Goal: Ask a question

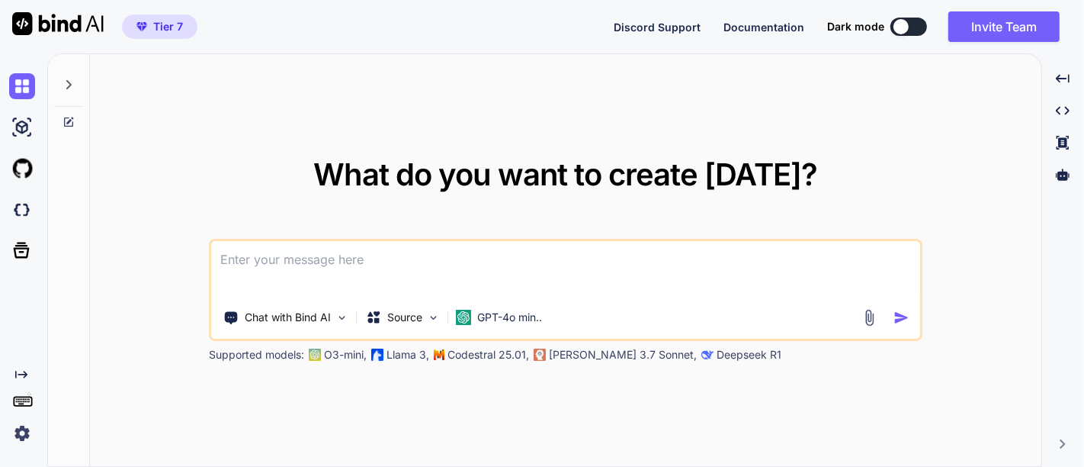
click at [872, 319] on img at bounding box center [870, 318] width 18 height 18
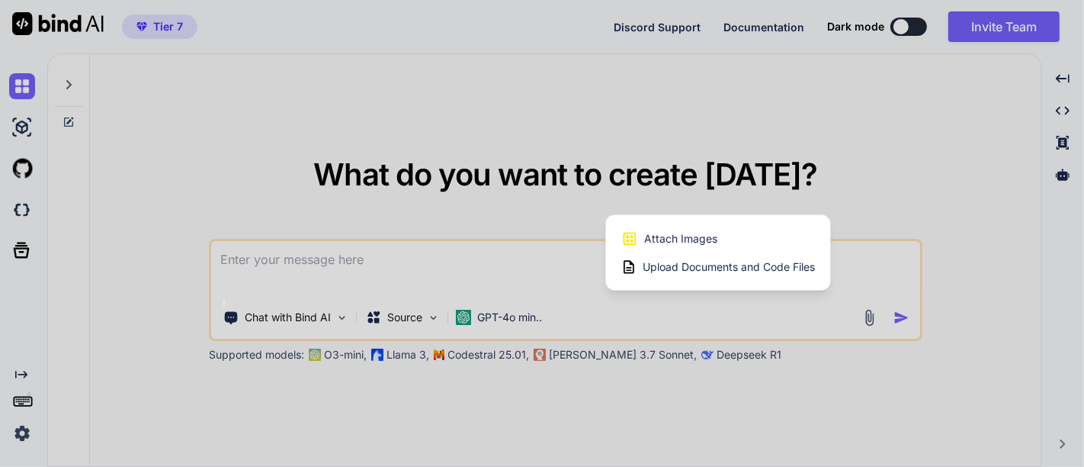
click at [913, 164] on div at bounding box center [542, 233] width 1084 height 467
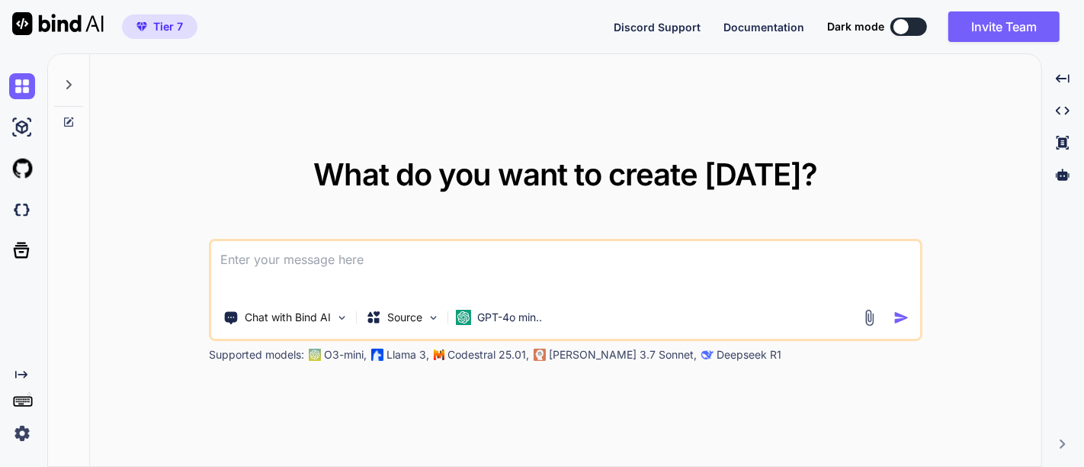
click at [875, 314] on img at bounding box center [870, 318] width 18 height 18
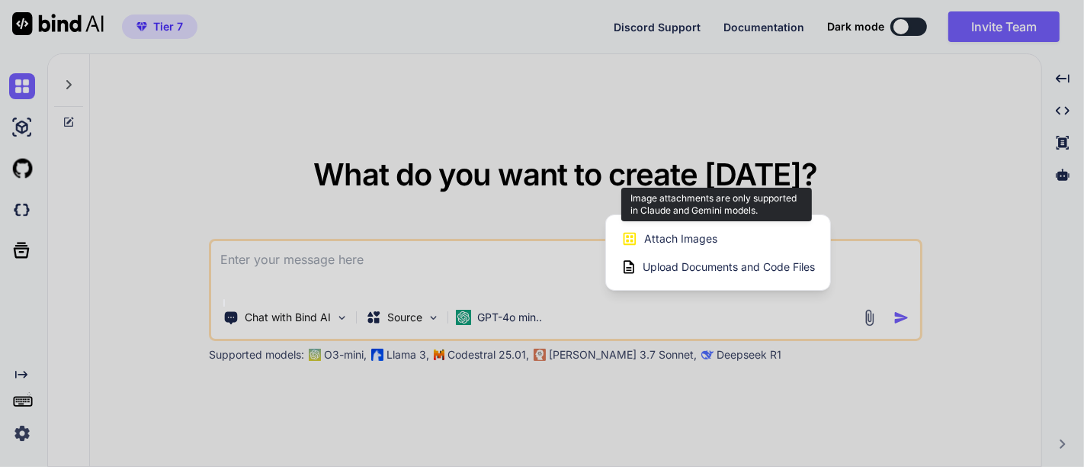
click at [696, 230] on div "Attach Images Image attachments are only supported in Claude and Gemini models." at bounding box center [718, 238] width 194 height 29
click at [695, 237] on span "Attach Images" at bounding box center [680, 238] width 73 height 15
click at [660, 236] on span "Attach Images" at bounding box center [680, 238] width 73 height 15
click at [625, 241] on icon at bounding box center [629, 238] width 17 height 17
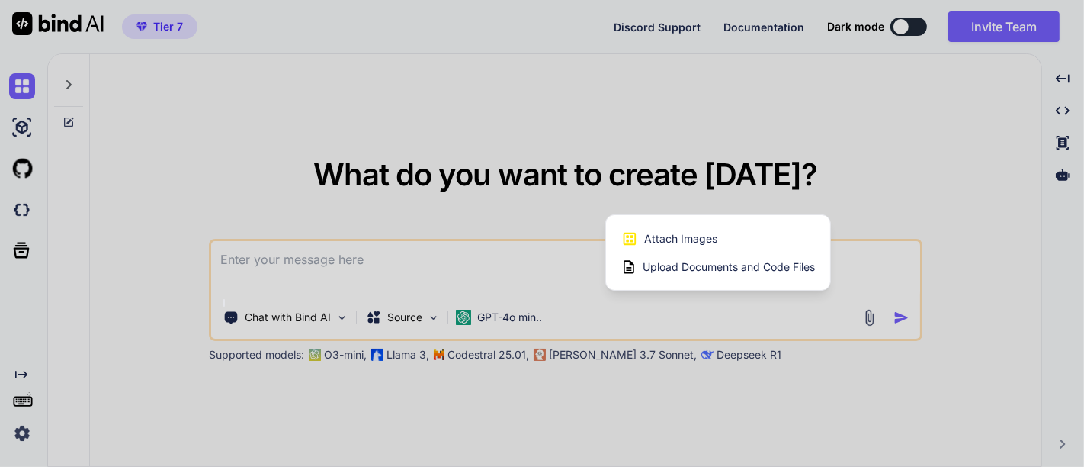
click at [640, 404] on div at bounding box center [542, 233] width 1084 height 467
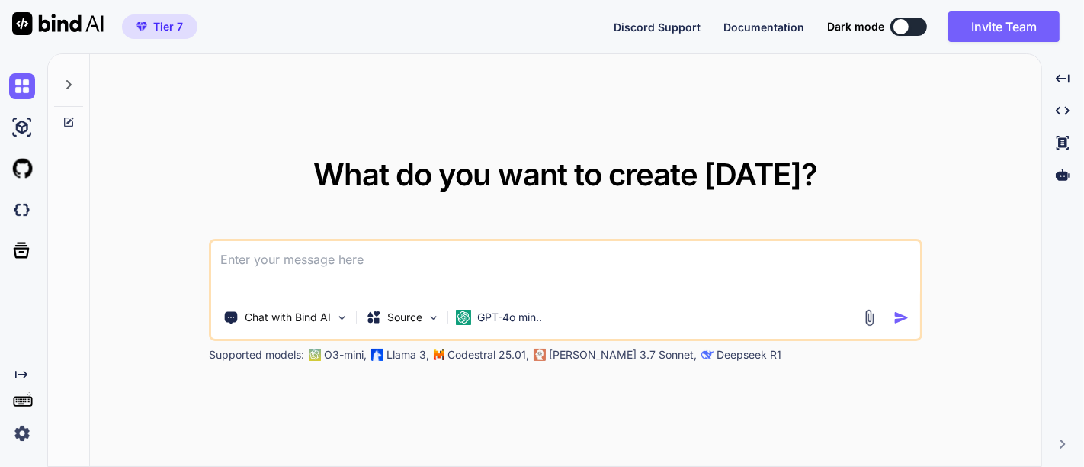
click at [870, 316] on img at bounding box center [870, 318] width 18 height 18
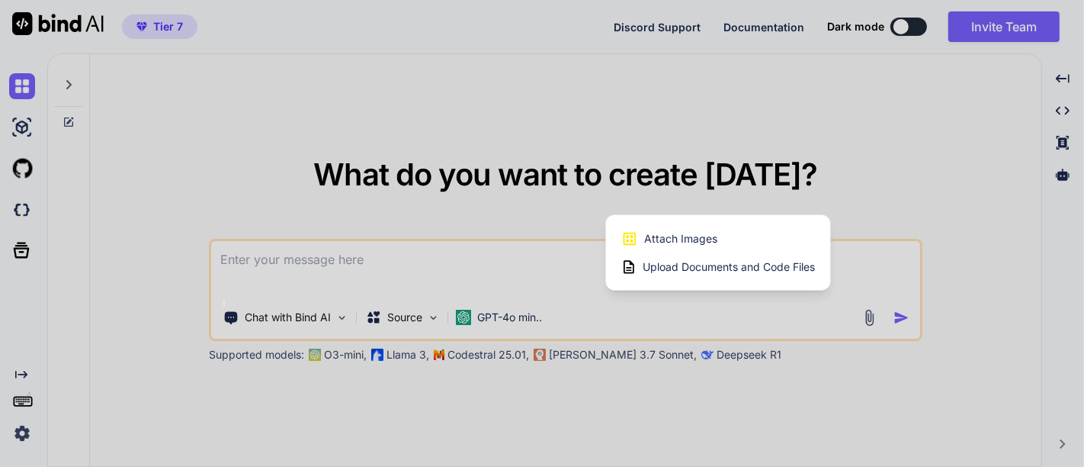
click at [917, 160] on div at bounding box center [542, 233] width 1084 height 467
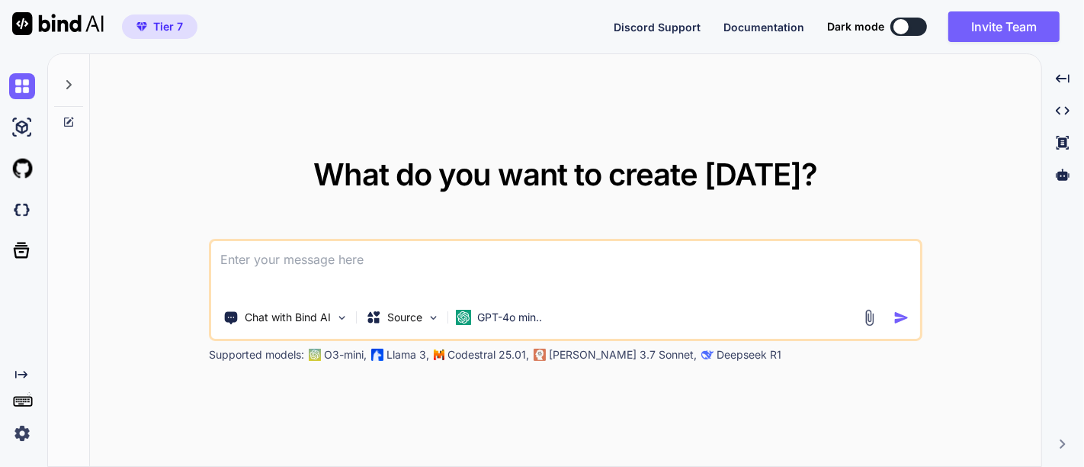
click at [20, 444] on img at bounding box center [22, 433] width 26 height 26
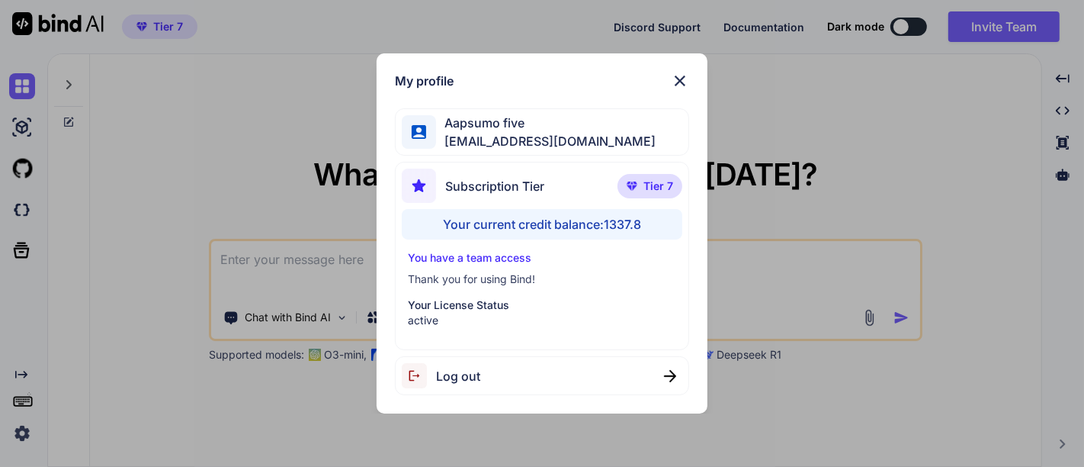
click at [218, 181] on div "My profile Aapsumo five [EMAIL_ADDRESS][DOMAIN_NAME] Subscription Tier Tier 7 Y…" at bounding box center [542, 233] width 1084 height 467
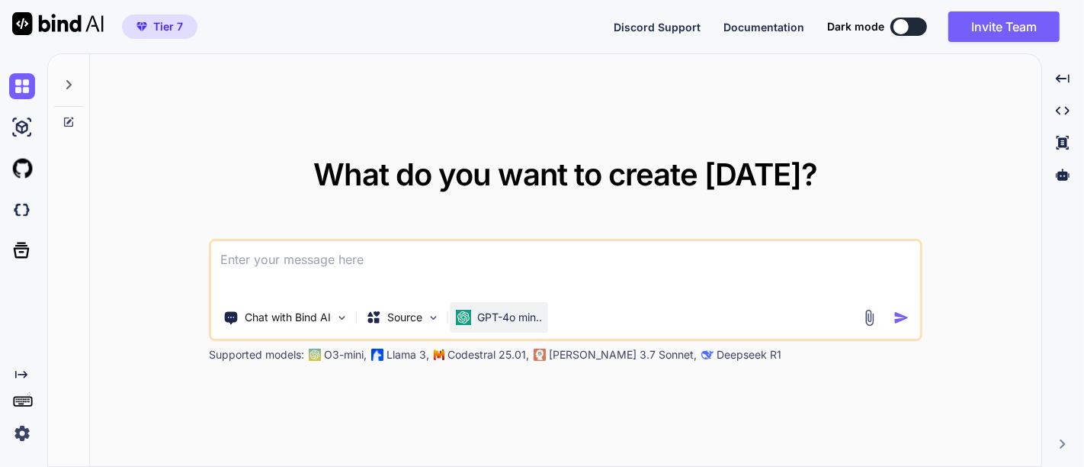
click at [475, 306] on div "GPT-4o min.." at bounding box center [499, 317] width 98 height 30
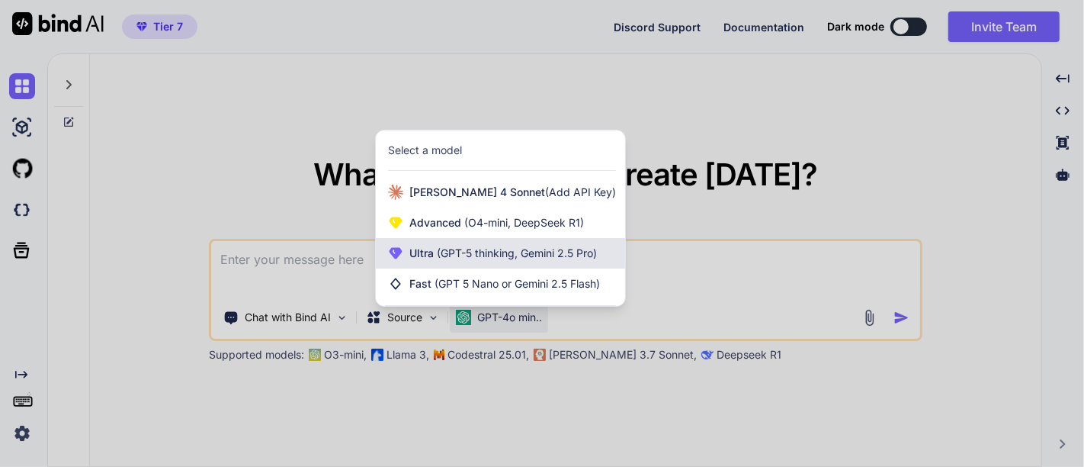
click at [481, 251] on span "(GPT-5 thinking, Gemini 2.5 Pro)" at bounding box center [515, 252] width 163 height 13
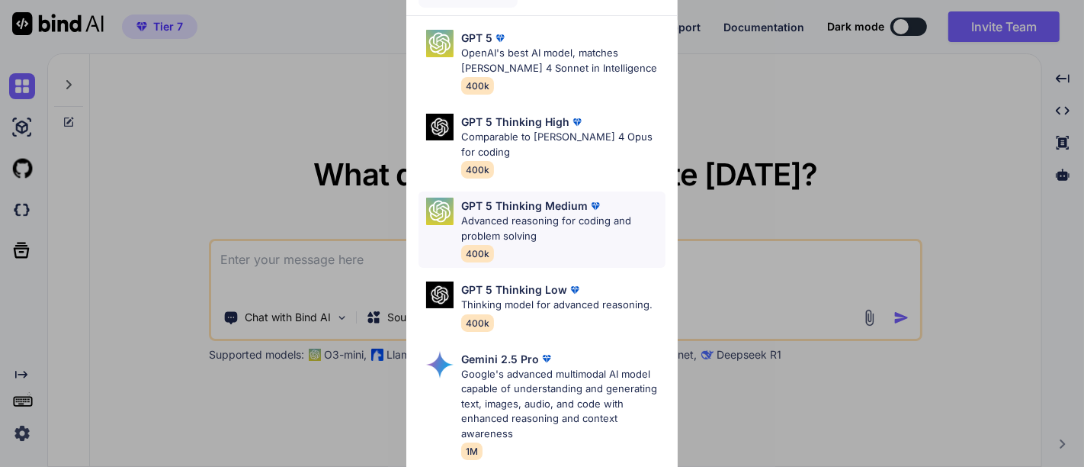
click at [518, 212] on p "GPT 5 Thinking Medium" at bounding box center [524, 205] width 127 height 16
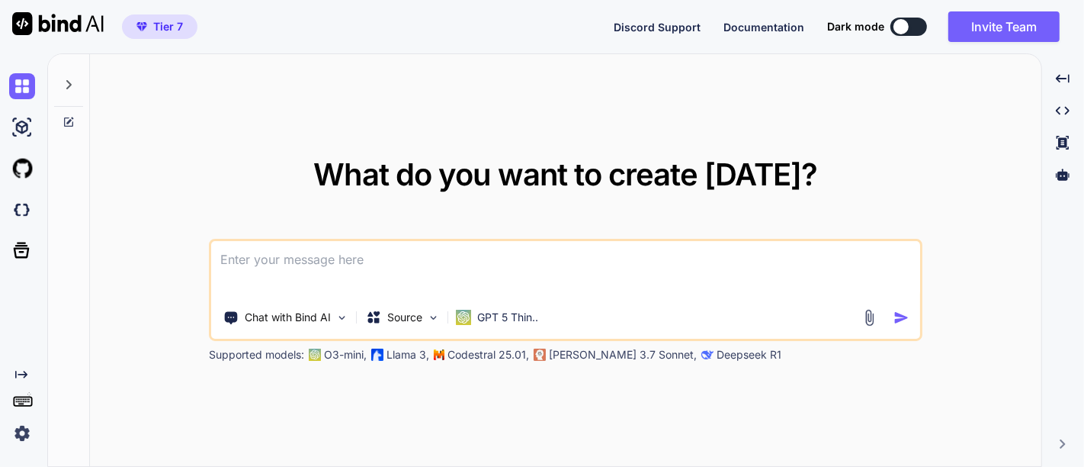
click at [866, 314] on img at bounding box center [870, 318] width 18 height 18
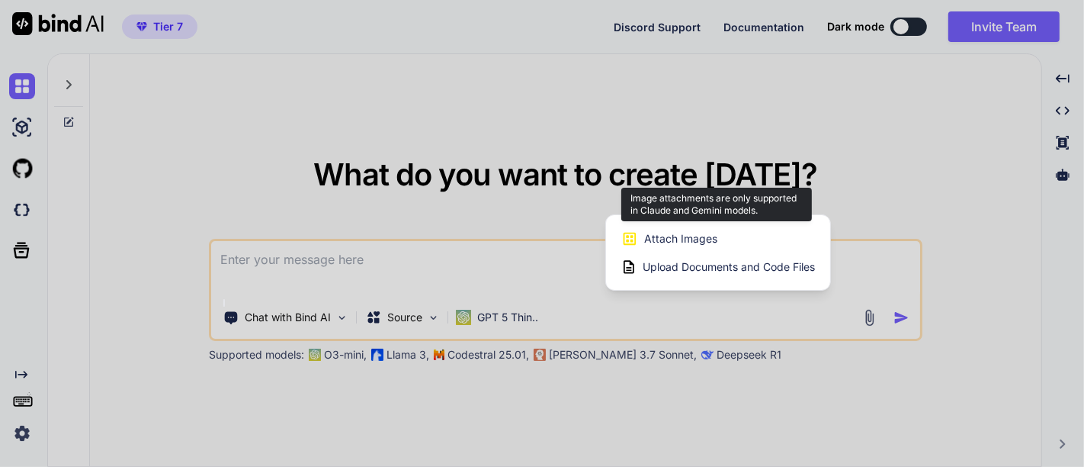
click at [723, 234] on div "Attach Images Image attachments are only supported in Claude and Gemini models." at bounding box center [718, 238] width 194 height 29
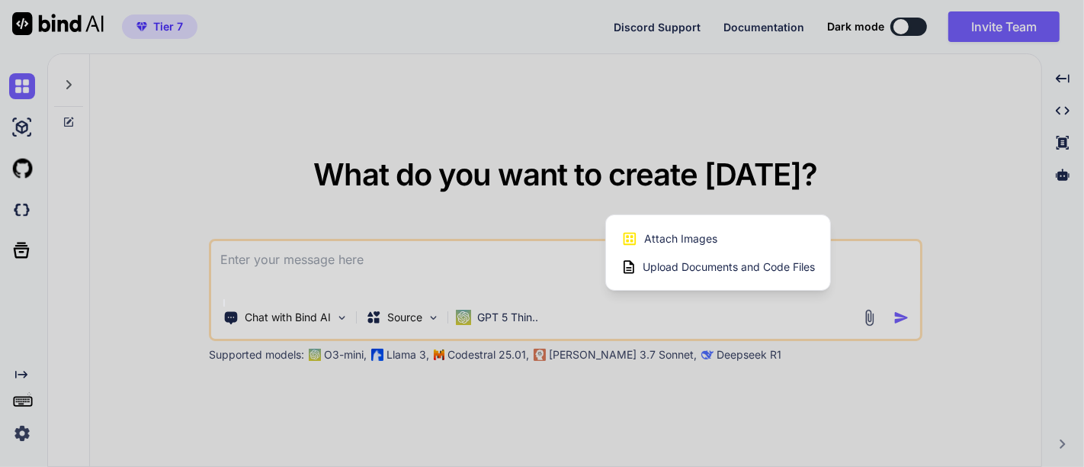
click at [467, 315] on div at bounding box center [542, 233] width 1084 height 467
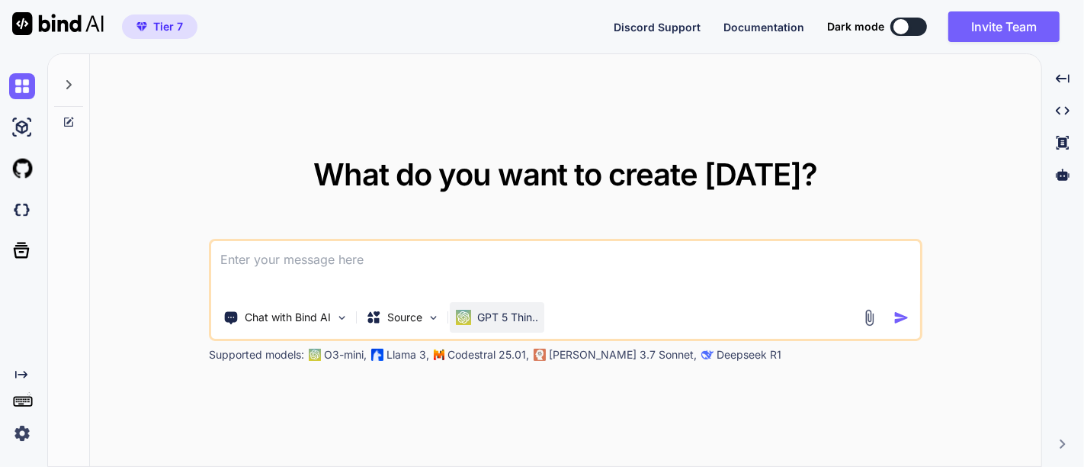
click at [501, 310] on p "GPT 5 Thin.." at bounding box center [507, 317] width 61 height 15
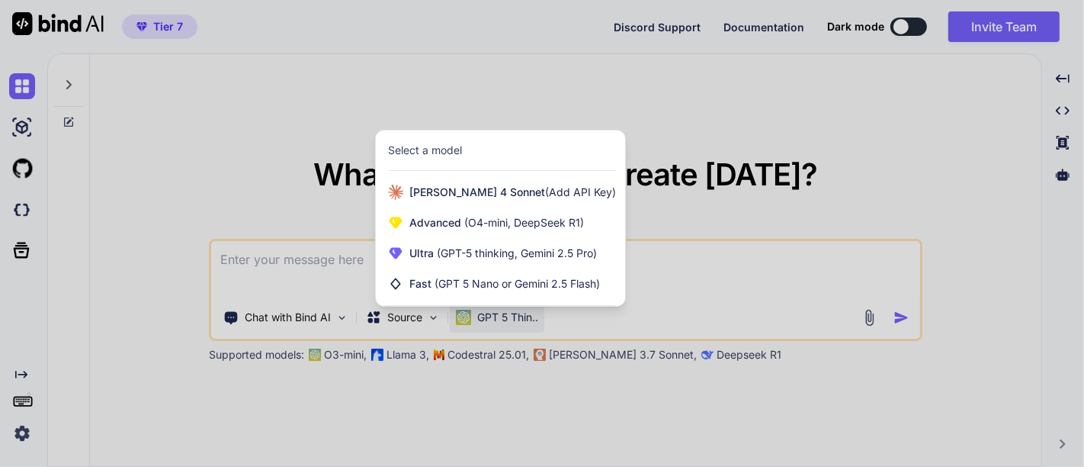
click at [659, 104] on div at bounding box center [542, 233] width 1084 height 467
type textarea "x"
